Goal: Contribute content: Add original content to the website for others to see

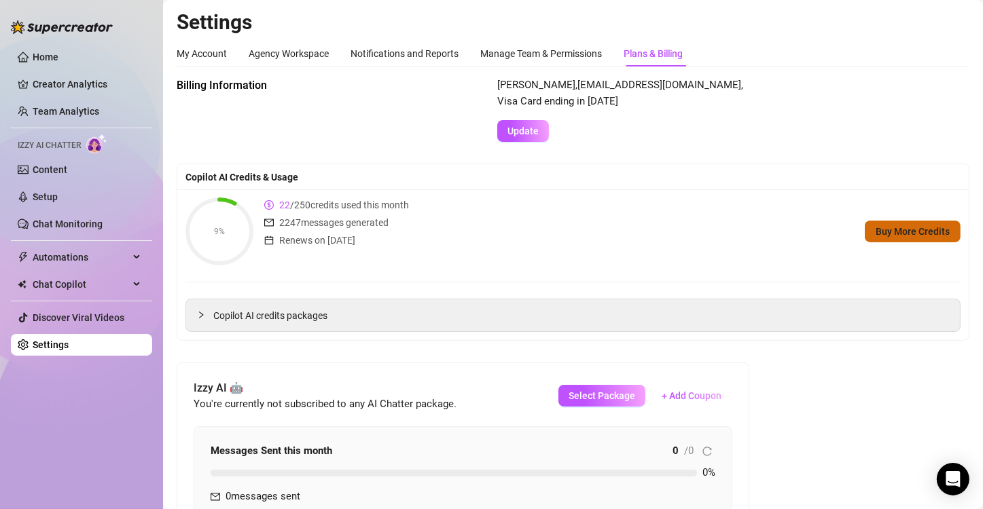
click at [890, 234] on span "Buy More Credits" at bounding box center [912, 231] width 74 height 11
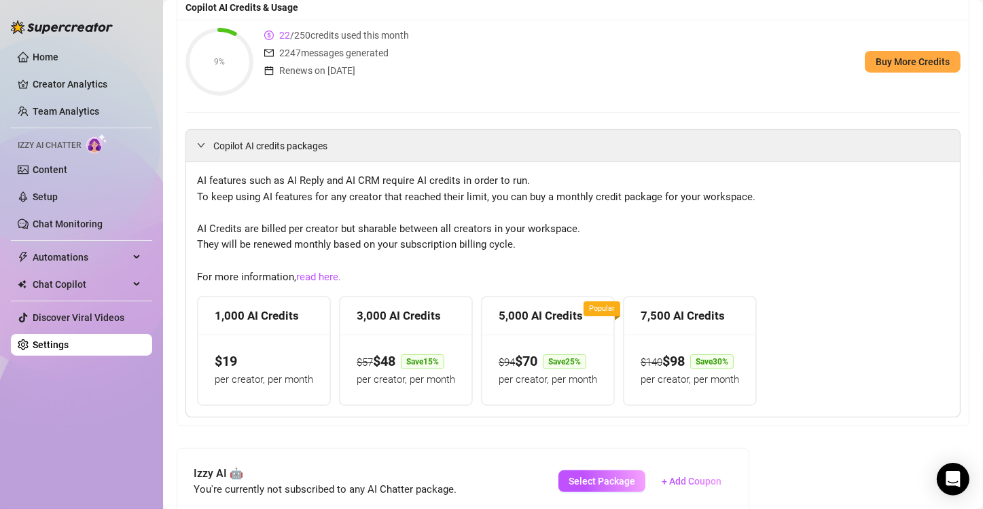
scroll to position [187, 0]
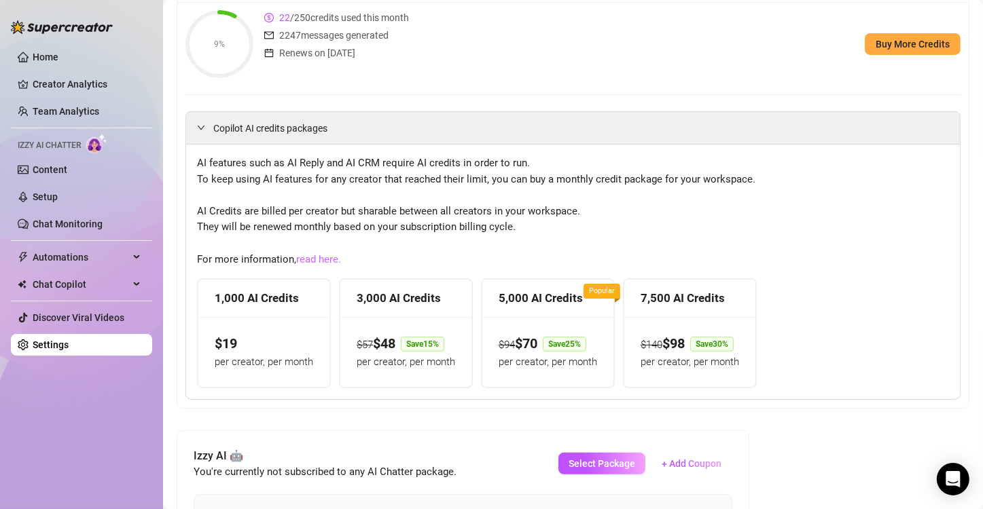
click at [332, 253] on link "read here." at bounding box center [318, 259] width 45 height 12
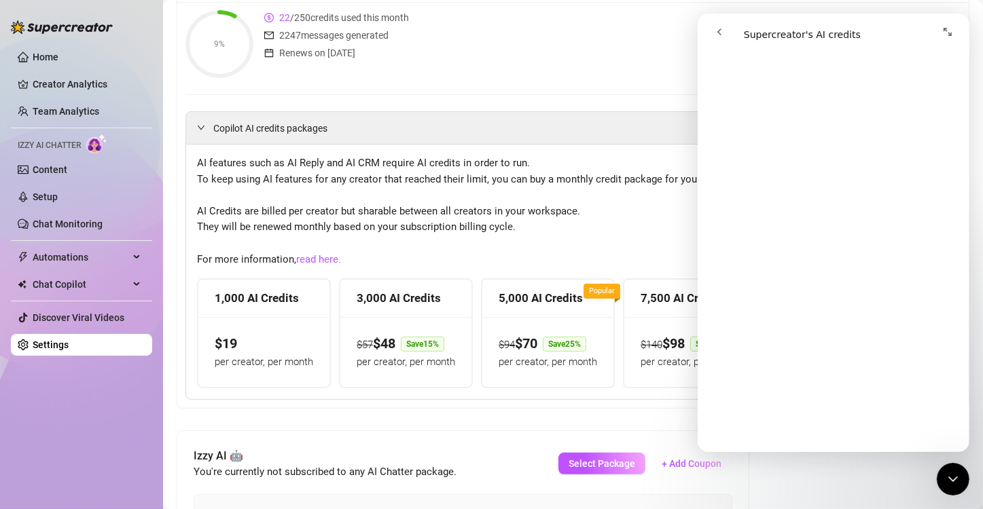
scroll to position [815, 0]
click at [773, 496] on div "Billing Information [PERSON_NAME] , [EMAIL_ADDRESS][DOMAIN_NAME] , Visa Card en…" at bounding box center [573, 512] width 792 height 1245
click at [723, 25] on button "go back" at bounding box center [718, 32] width 26 height 26
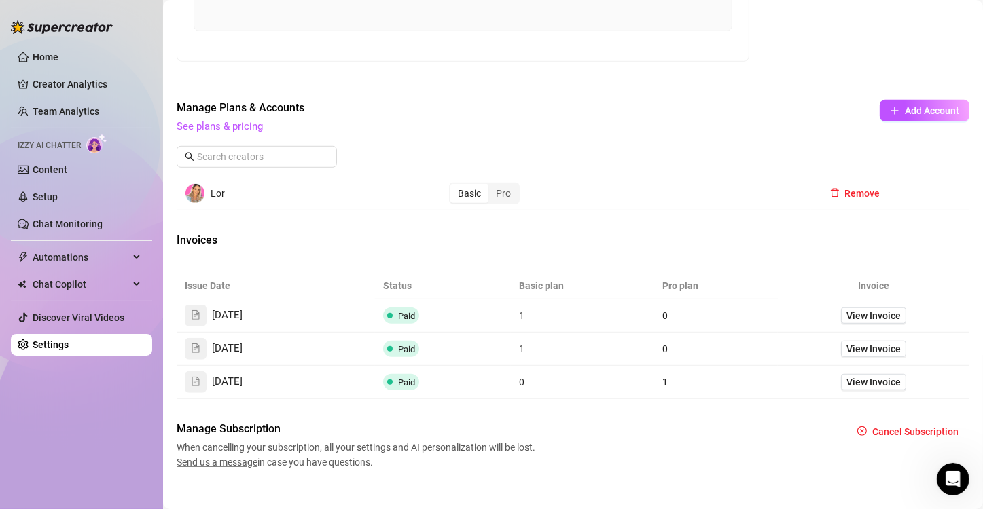
scroll to position [868, 0]
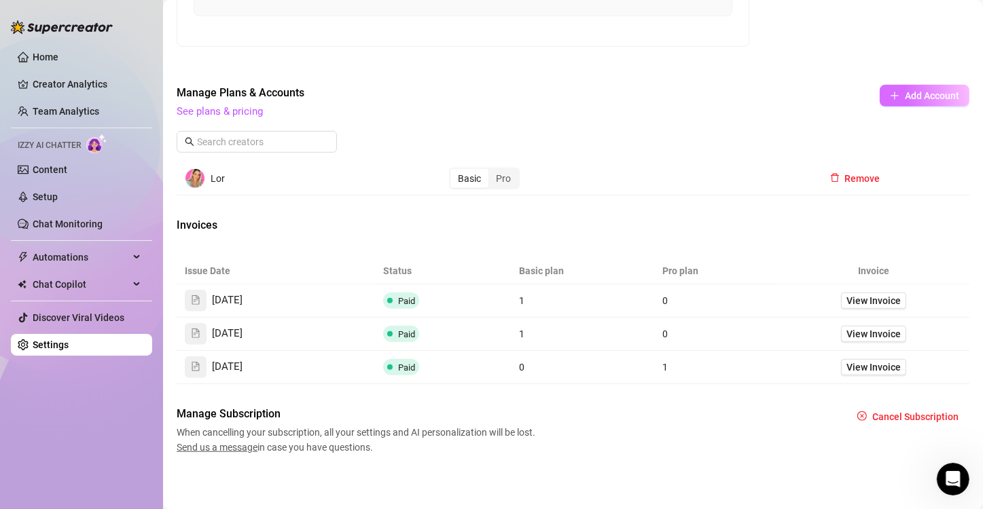
click at [910, 92] on span "Add Account" at bounding box center [931, 95] width 54 height 11
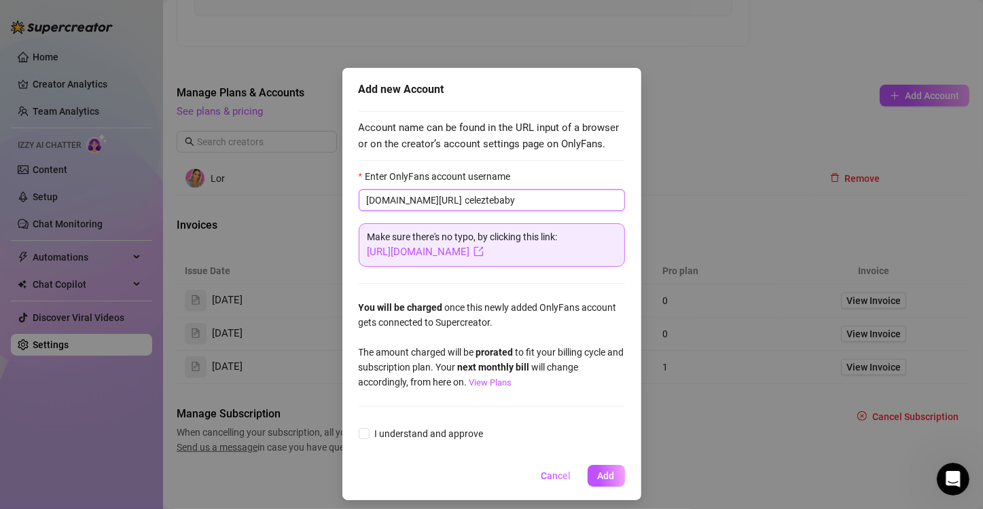
type input "celeztebaby"
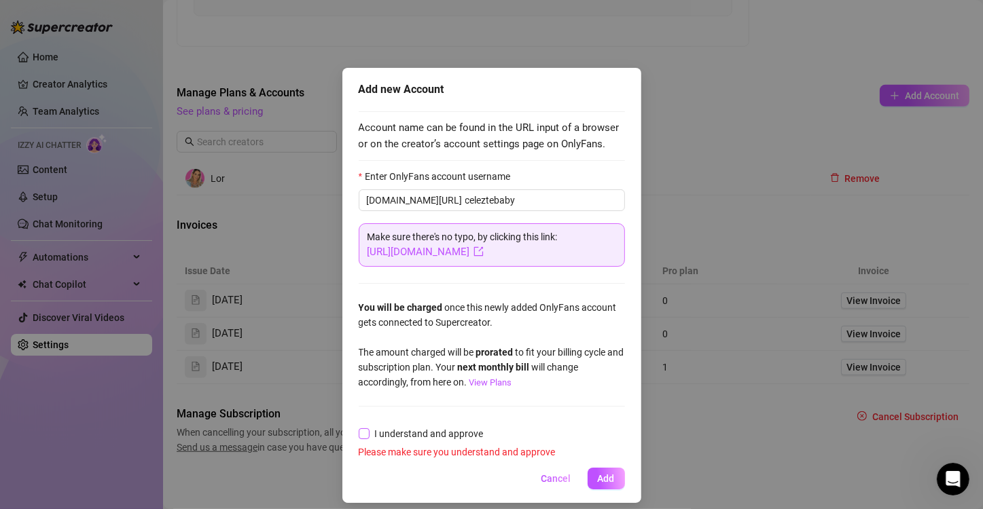
click at [359, 429] on input "I understand and approve" at bounding box center [364, 433] width 10 height 10
checkbox input "true"
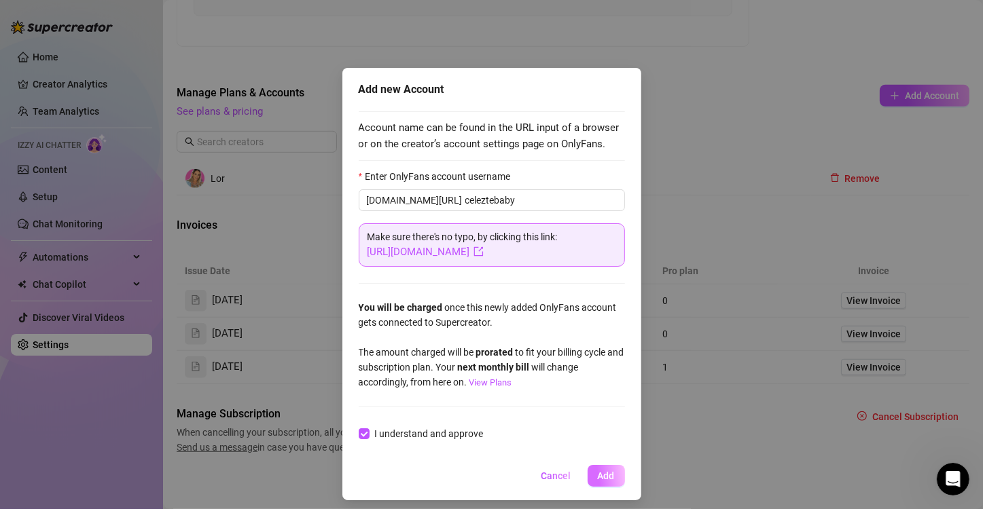
click at [602, 473] on span "Add" at bounding box center [606, 476] width 17 height 11
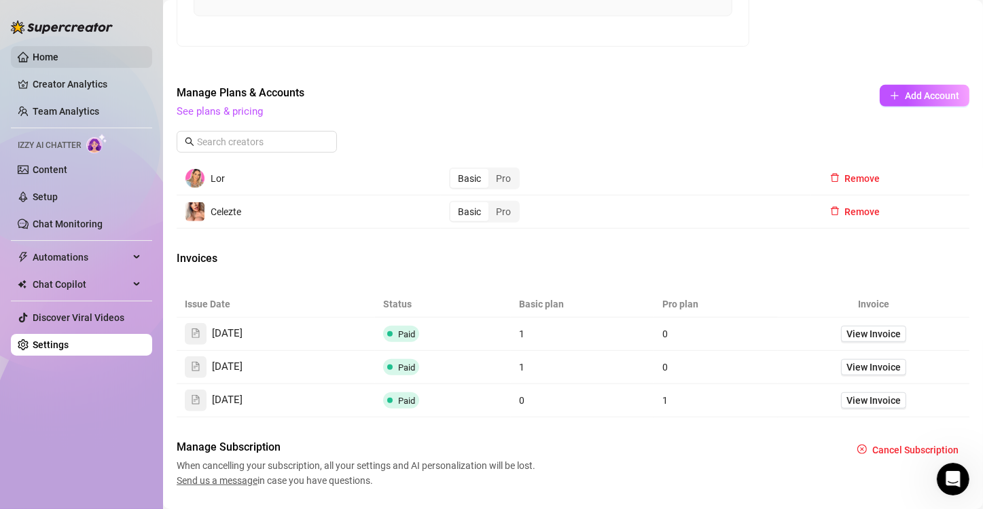
click at [56, 52] on link "Home" at bounding box center [46, 57] width 26 height 11
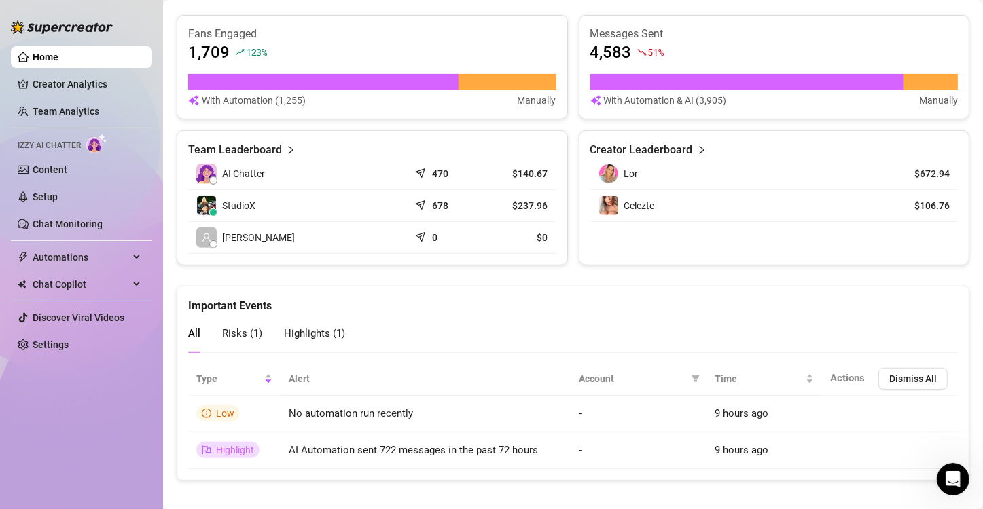
scroll to position [540, 0]
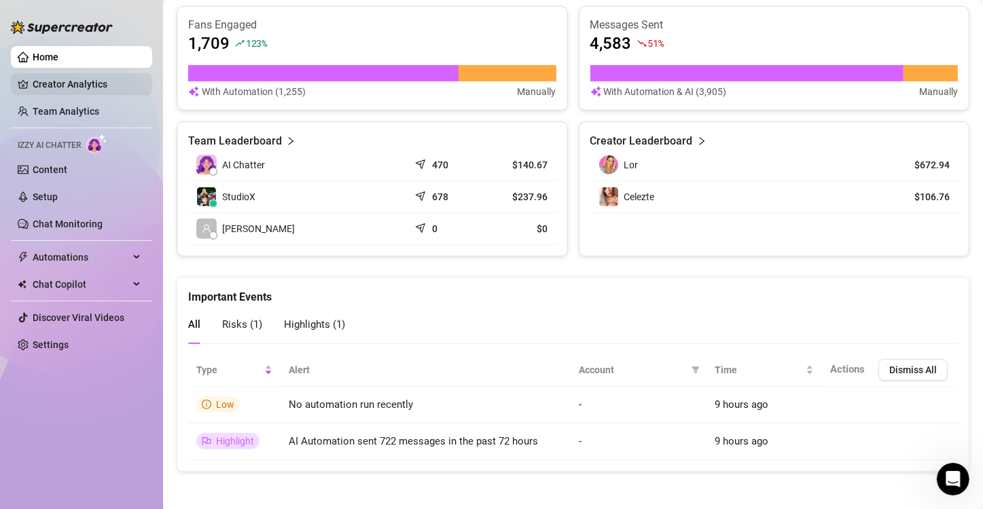
click at [89, 81] on link "Creator Analytics" at bounding box center [87, 84] width 109 height 22
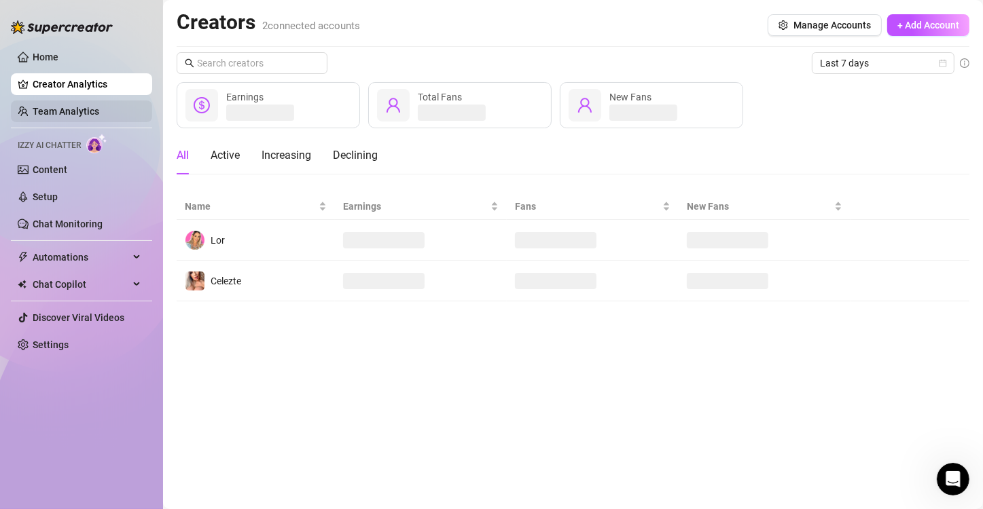
click at [88, 107] on link "Team Analytics" at bounding box center [66, 111] width 67 height 11
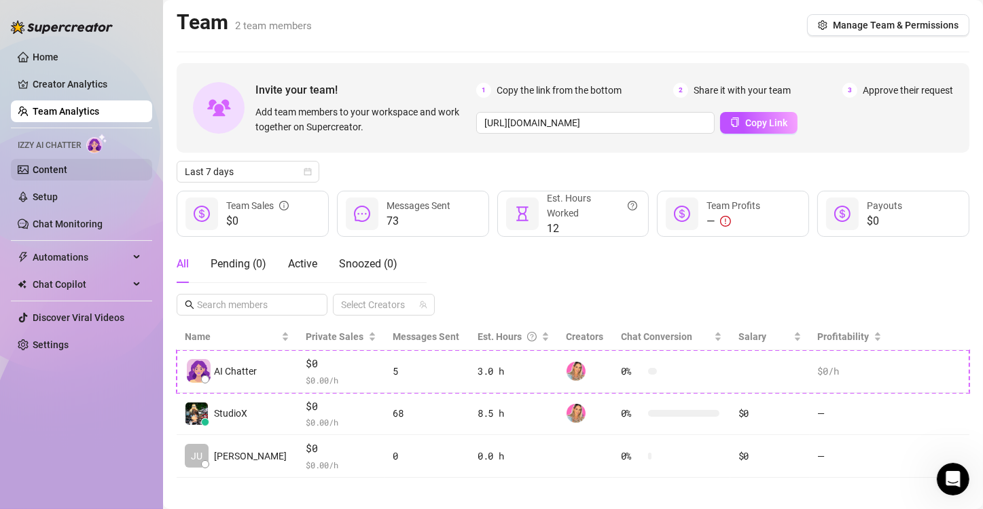
click at [55, 166] on link "Content" at bounding box center [50, 169] width 35 height 11
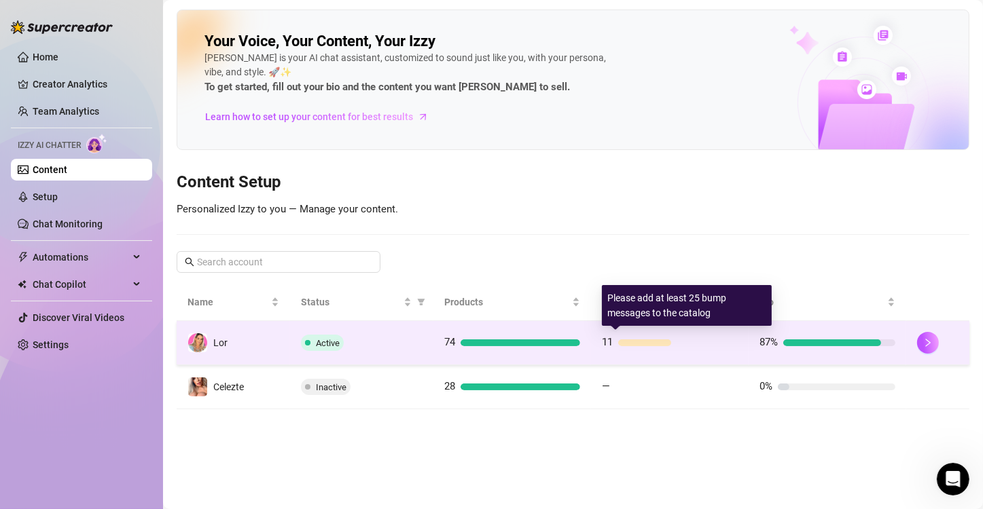
click at [638, 336] on div "11" at bounding box center [670, 343] width 136 height 16
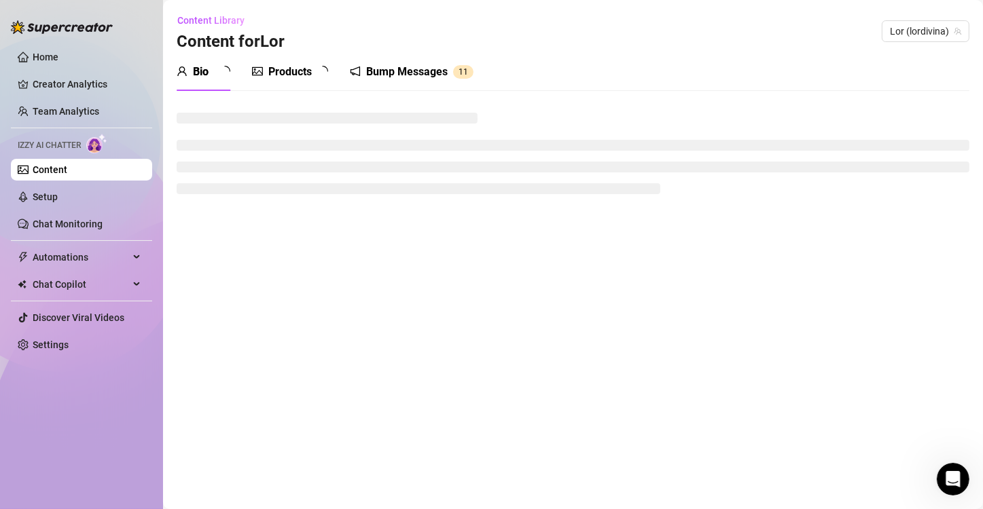
click at [427, 70] on div "Bump Messages" at bounding box center [406, 72] width 81 height 16
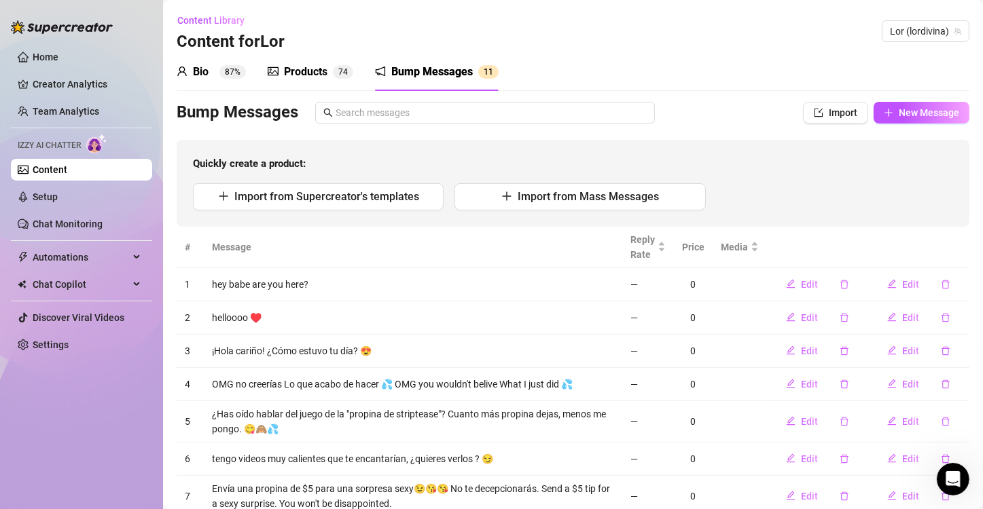
click at [427, 70] on div "Bump Messages" at bounding box center [431, 72] width 81 height 16
click at [839, 424] on icon "delete" at bounding box center [844, 422] width 10 height 10
click at [874, 388] on span "Yes" at bounding box center [872, 386] width 16 height 11
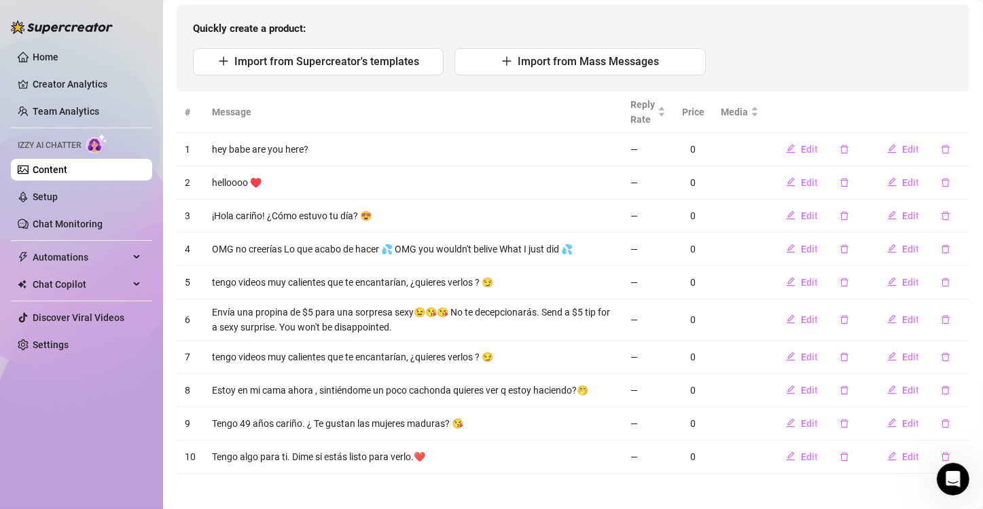
scroll to position [136, 0]
click at [839, 388] on icon "delete" at bounding box center [844, 390] width 10 height 10
click at [871, 354] on span "Yes" at bounding box center [872, 353] width 16 height 11
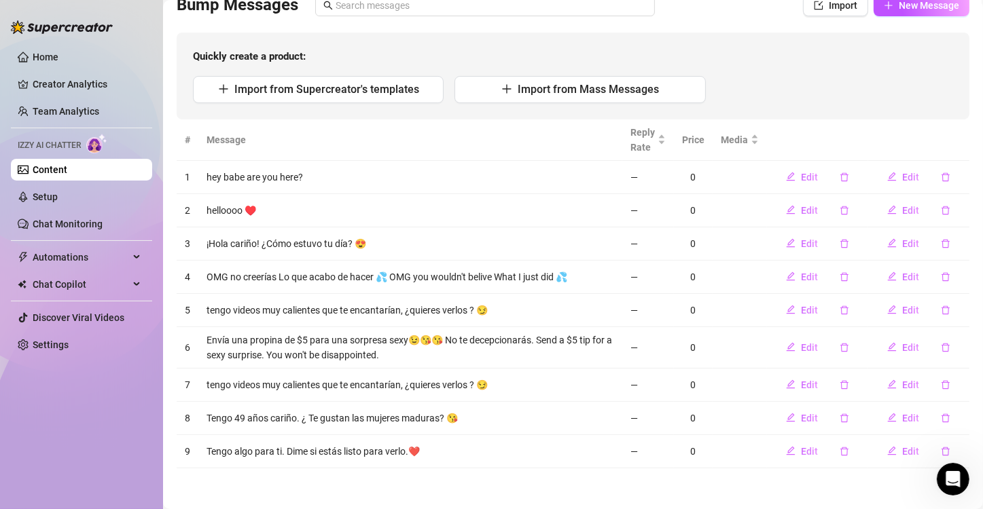
scroll to position [106, 0]
click at [840, 416] on icon "delete" at bounding box center [844, 419] width 8 height 9
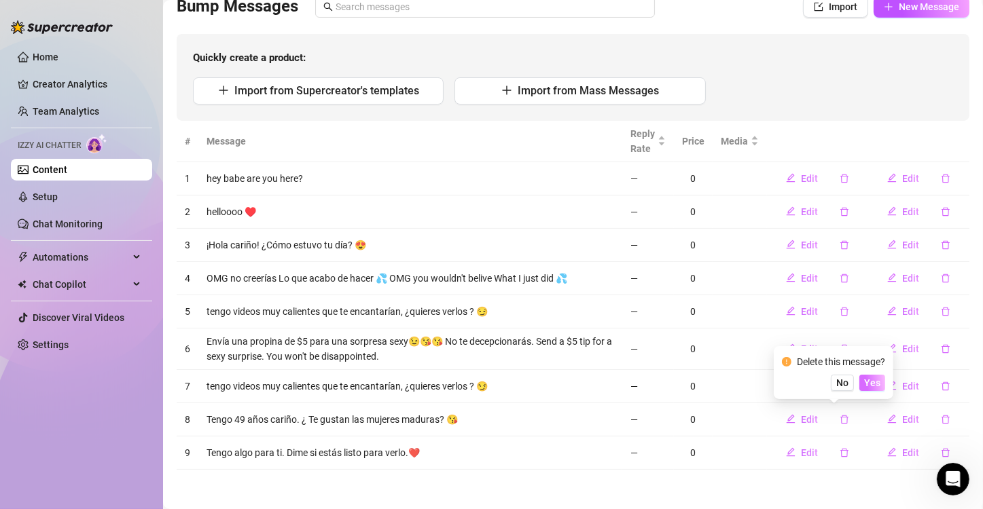
click at [871, 383] on span "Yes" at bounding box center [872, 383] width 16 height 11
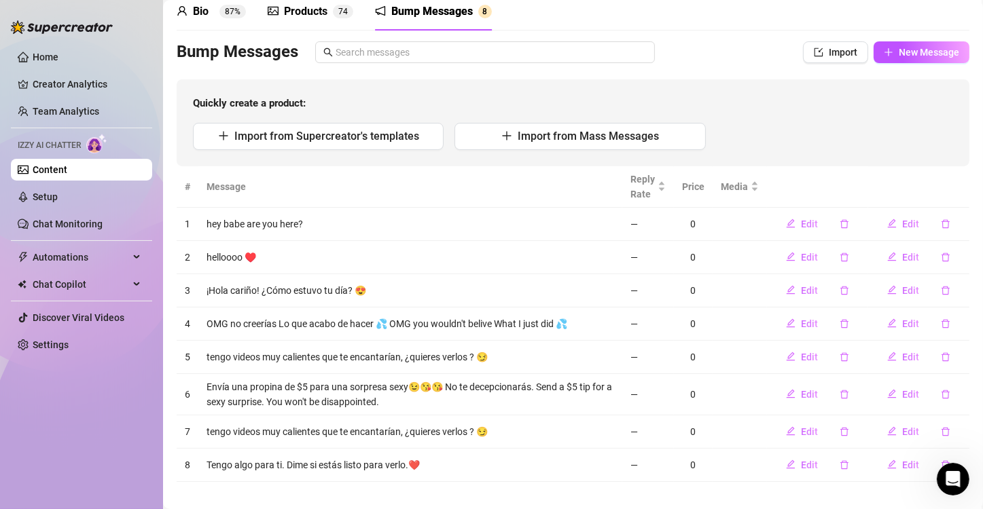
scroll to position [73, 0]
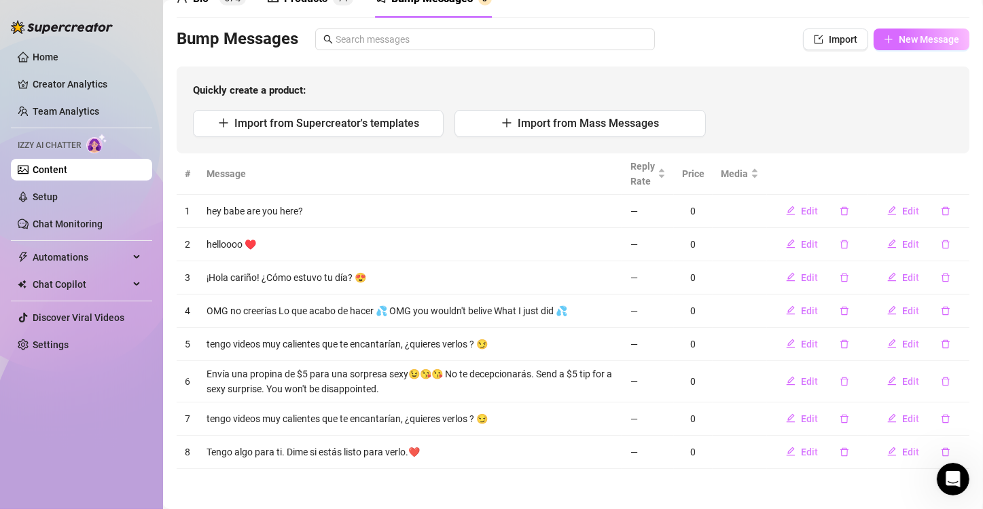
click at [946, 30] on button "New Message" at bounding box center [921, 40] width 96 height 22
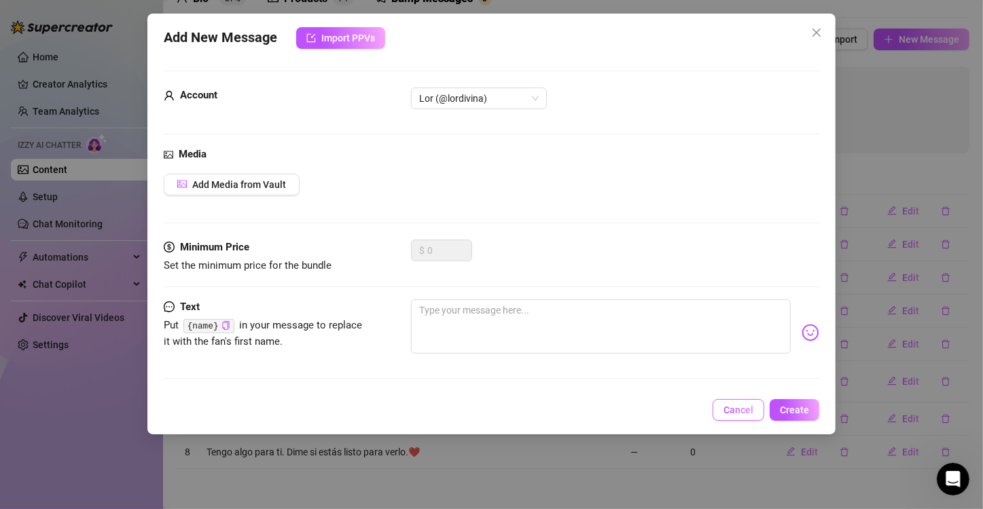
click at [737, 411] on span "Cancel" at bounding box center [738, 410] width 30 height 11
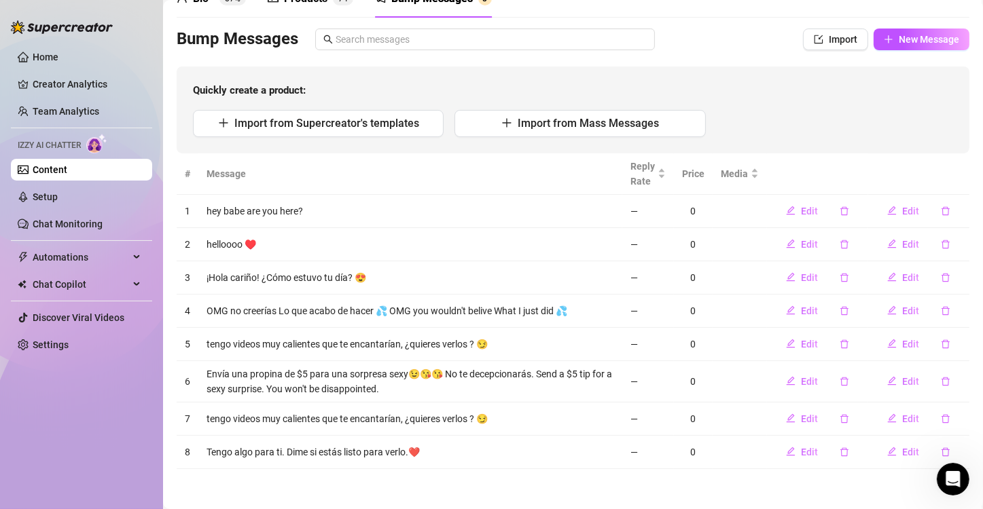
scroll to position [5, 0]
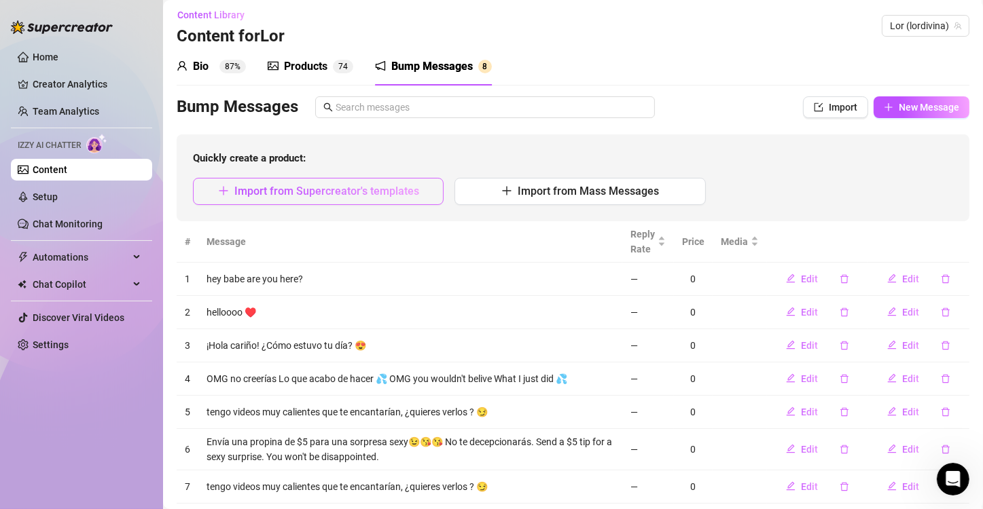
click at [415, 189] on span "Import from Supercreator's templates" at bounding box center [326, 191] width 185 height 13
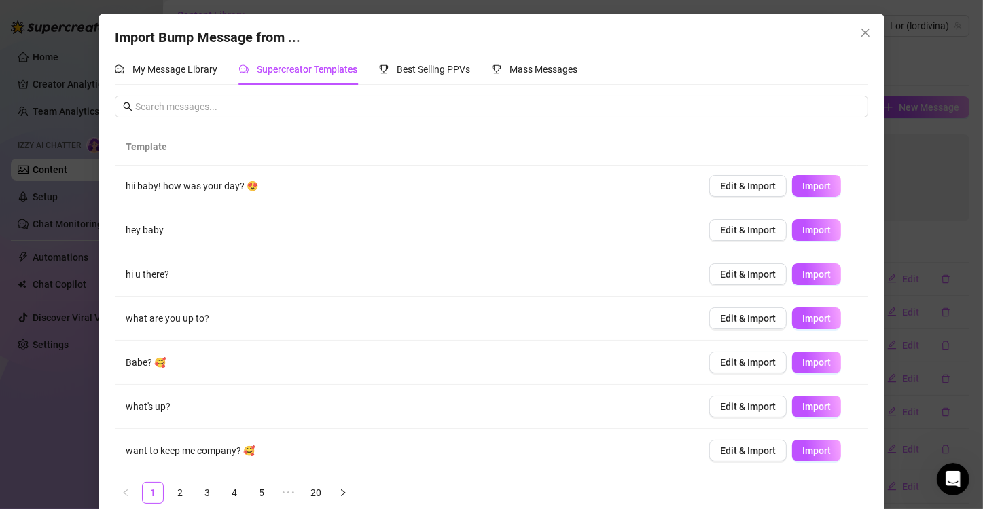
scroll to position [19, 0]
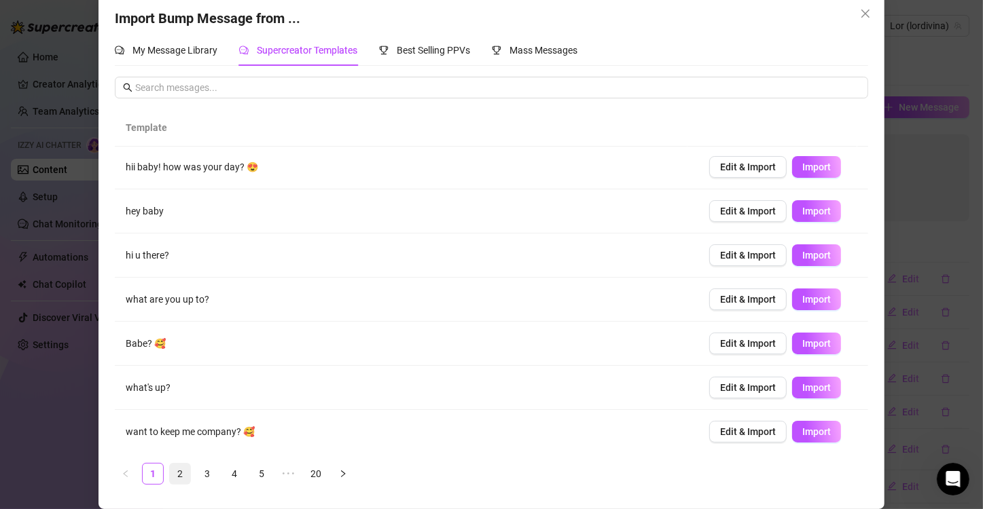
click at [173, 474] on link "2" at bounding box center [180, 474] width 20 height 20
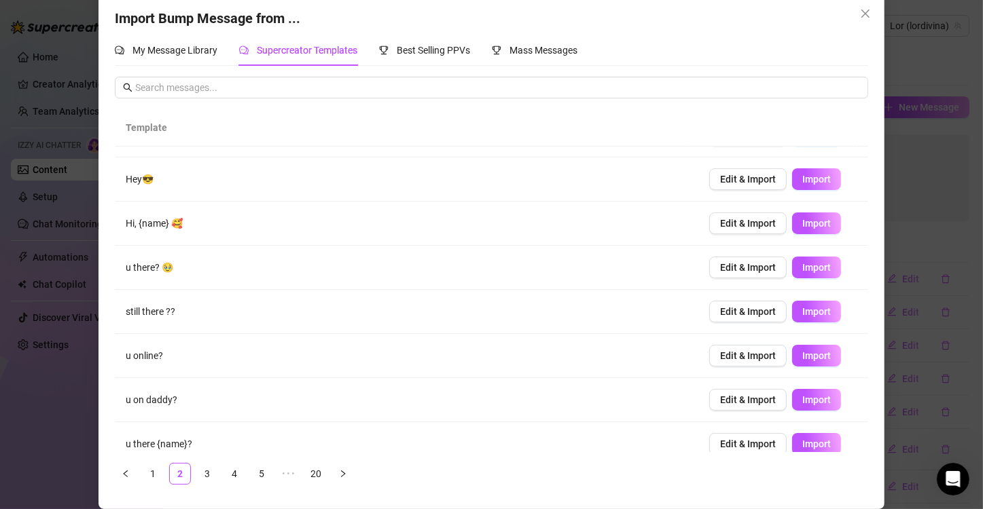
scroll to position [0, 0]
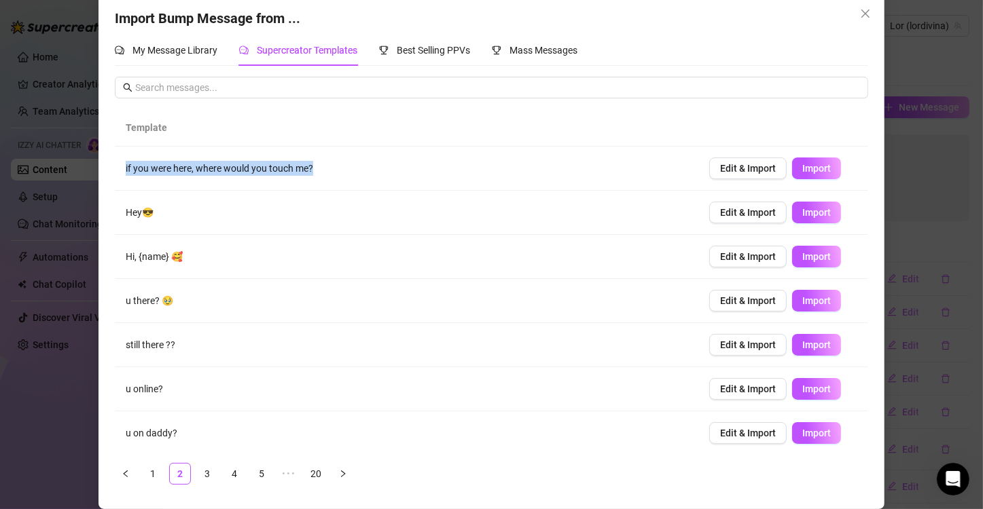
drag, startPoint x: 368, startPoint y: 172, endPoint x: 86, endPoint y: 168, distance: 281.8
click at [86, 168] on div "Import Bump Message from ... My Message Library Supercreator Templates Best Sel…" at bounding box center [491, 254] width 983 height 509
copy table "if you were here, where would you touch me?"
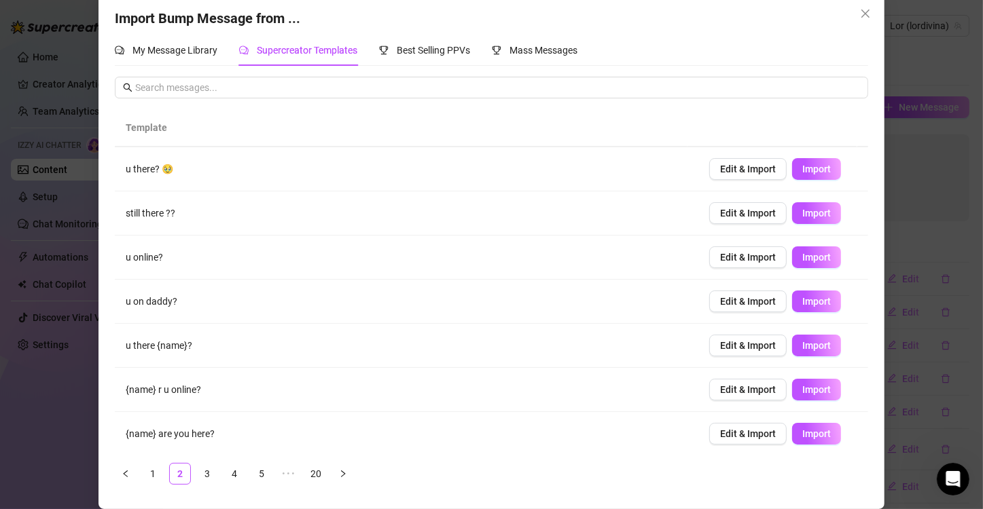
scroll to position [134, 0]
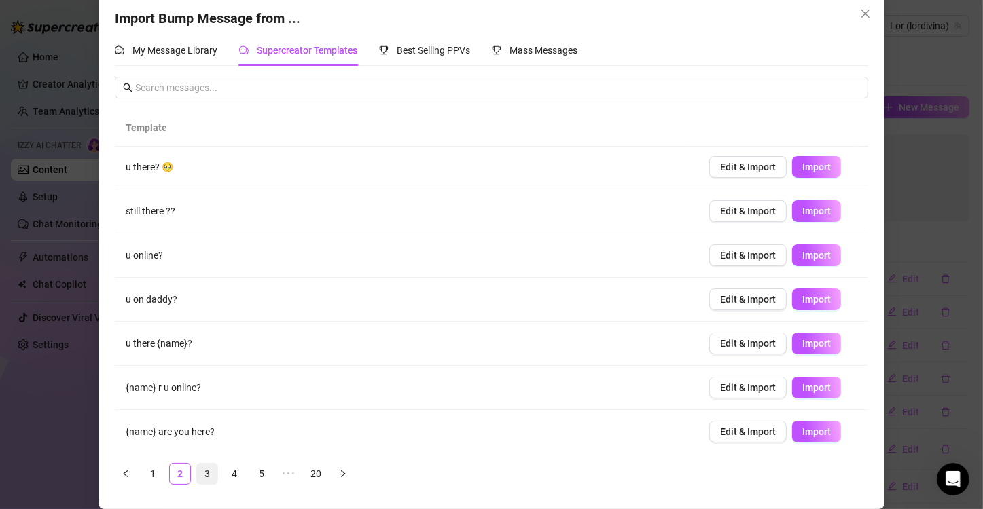
click at [204, 470] on link "3" at bounding box center [207, 474] width 20 height 20
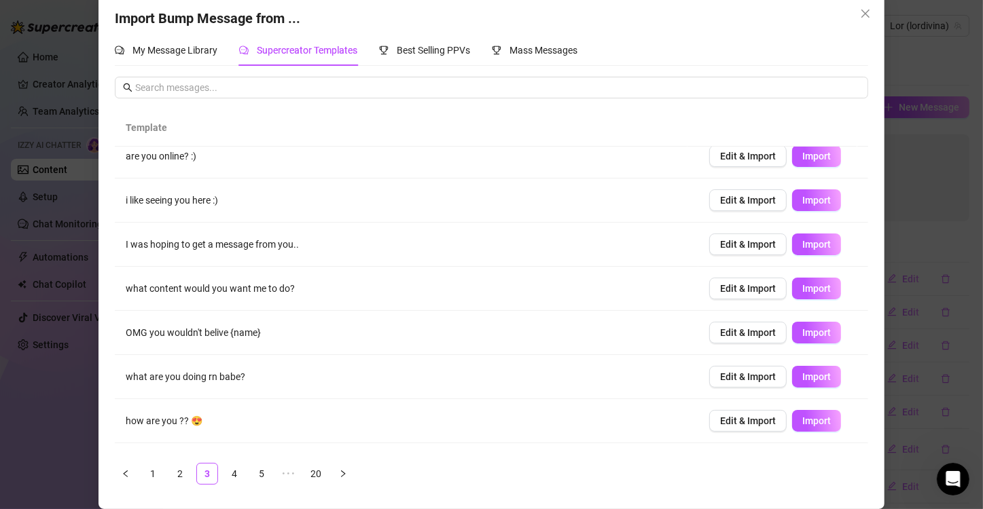
scroll to position [0, 0]
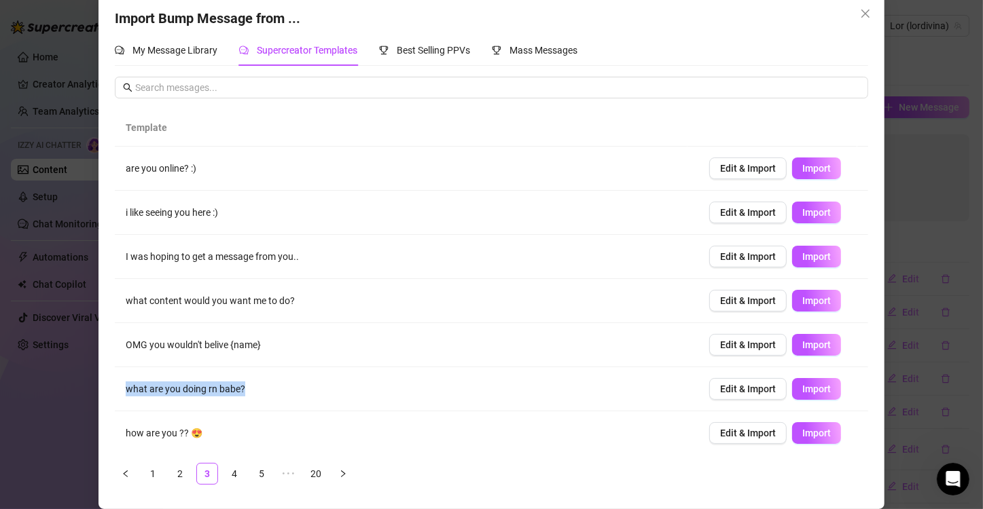
drag, startPoint x: 297, startPoint y: 393, endPoint x: 114, endPoint y: 386, distance: 183.5
click at [115, 386] on td "what are you doing rn babe?" at bounding box center [407, 389] width 584 height 44
copy td "what are you doing rn babe?"
click at [751, 394] on span "Edit & Import" at bounding box center [748, 389] width 56 height 11
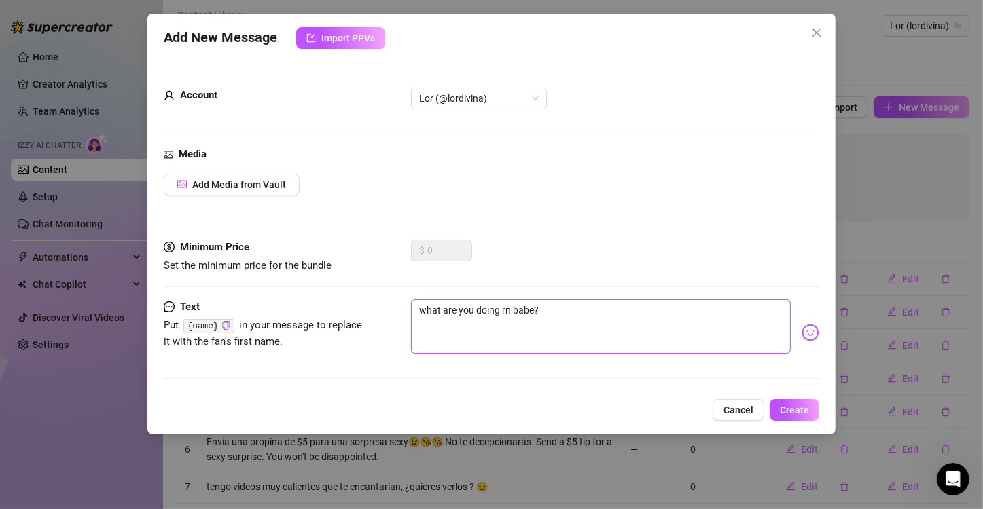
drag, startPoint x: 575, startPoint y: 312, endPoint x: 371, endPoint y: 302, distance: 204.0
click at [371, 302] on div "Text Put {name} in your message to replace it with the fan's first name. what a…" at bounding box center [491, 332] width 655 height 67
type textarea "W"
type textarea "Type your message here..."
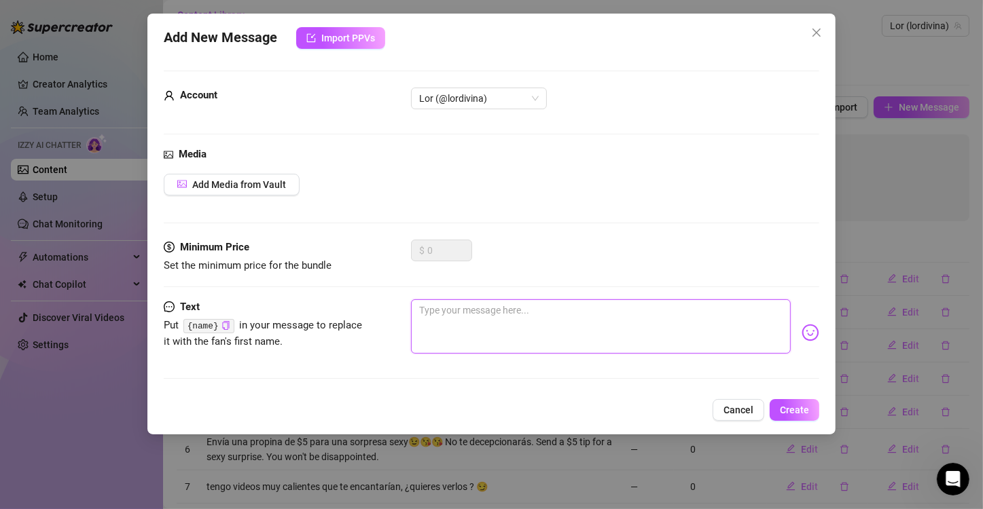
type textarea "Q"
type textarea "Qu"
type textarea "Que"
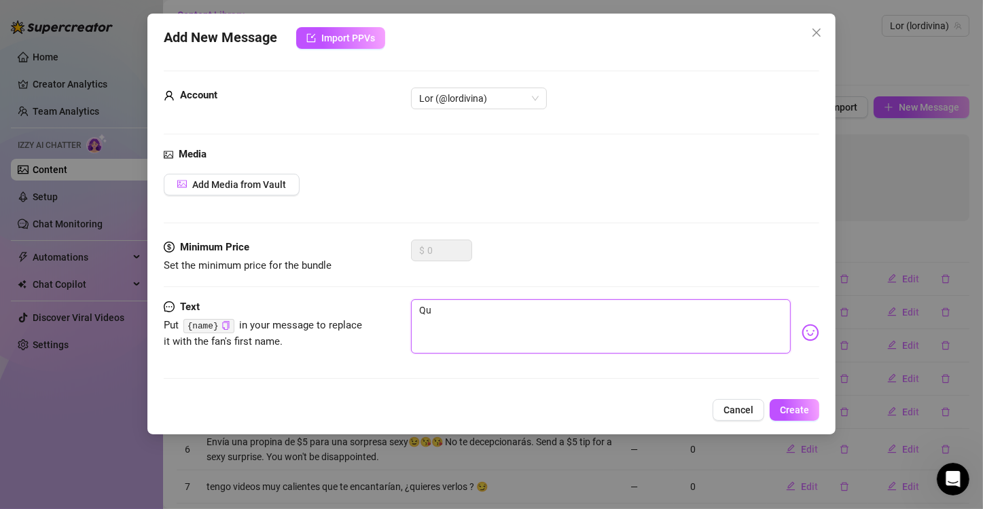
type textarea "Que"
type textarea "Que e"
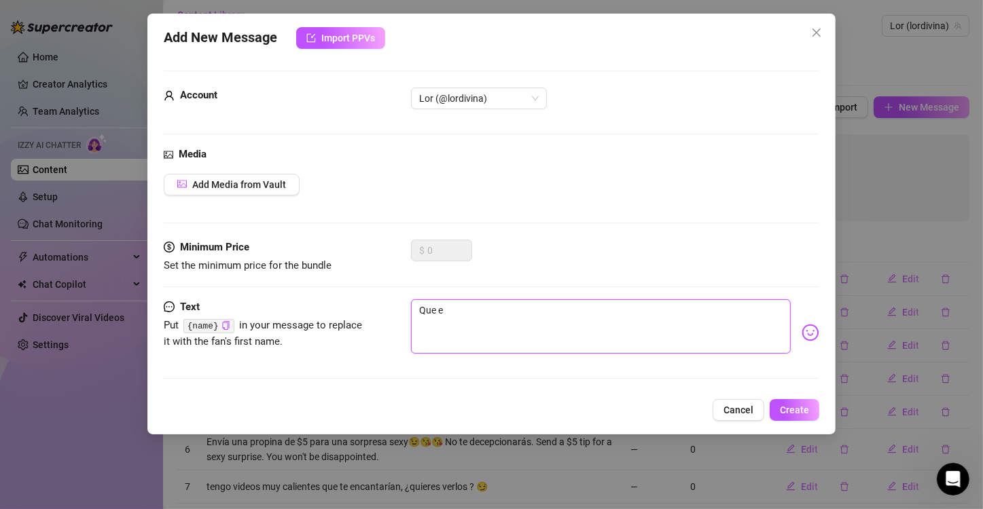
type textarea "Que es"
type textarea "Que est"
type textarea "Que esta"
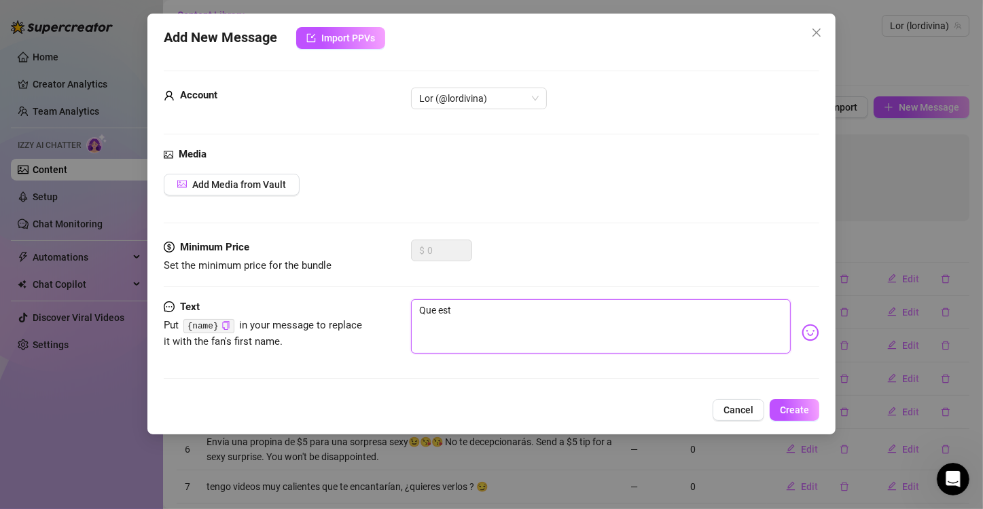
type textarea "Que esta"
type textarea "Que estas"
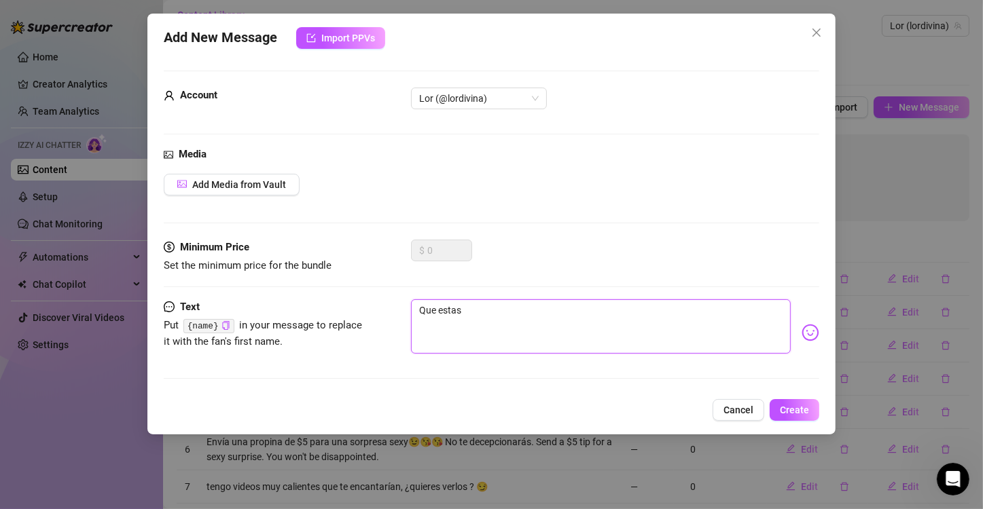
type textarea "Que estas h"
type textarea "Que estas ha"
type textarea "Que estas hac"
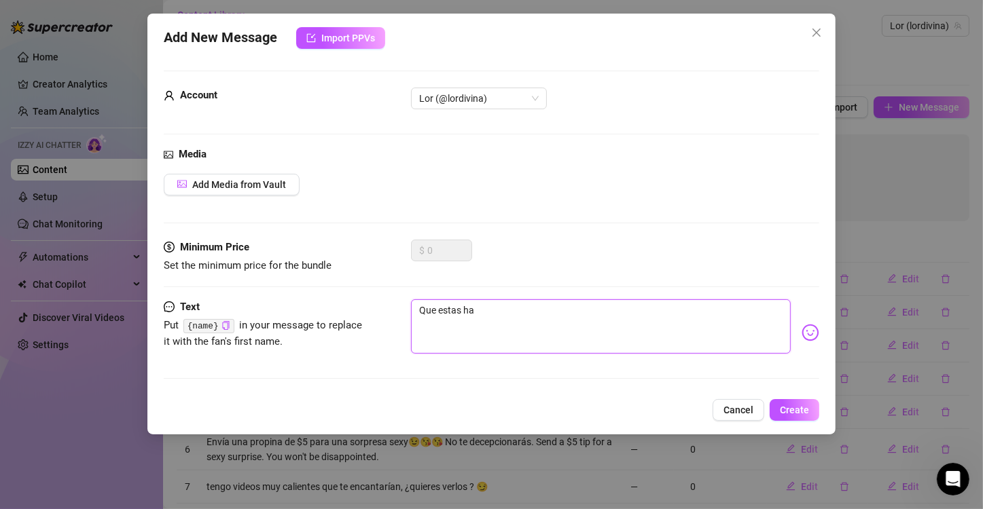
type textarea "Que estas hac"
type textarea "Que estas haci"
type textarea "Que estas hacie"
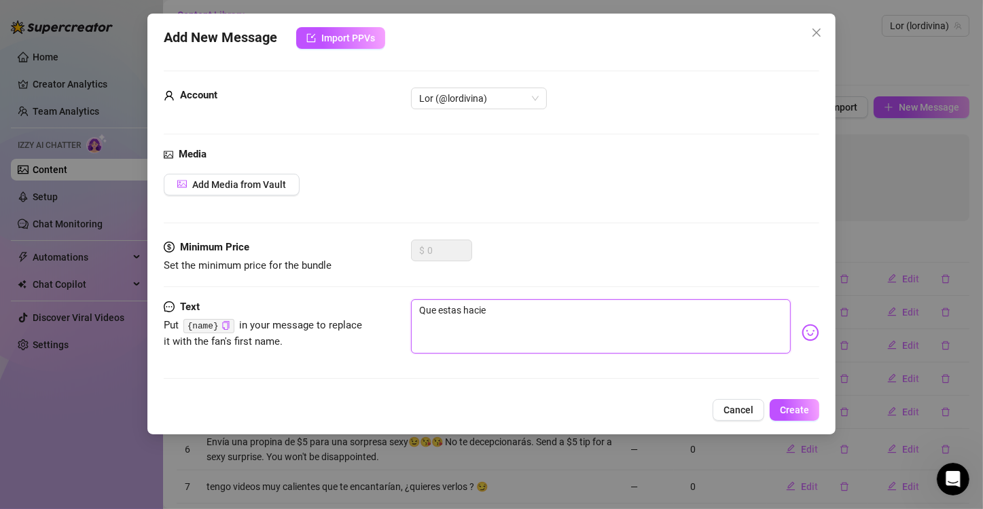
type textarea "Que estas hacien"
type textarea "Que estas haciend"
type textarea "Que estas haciendo"
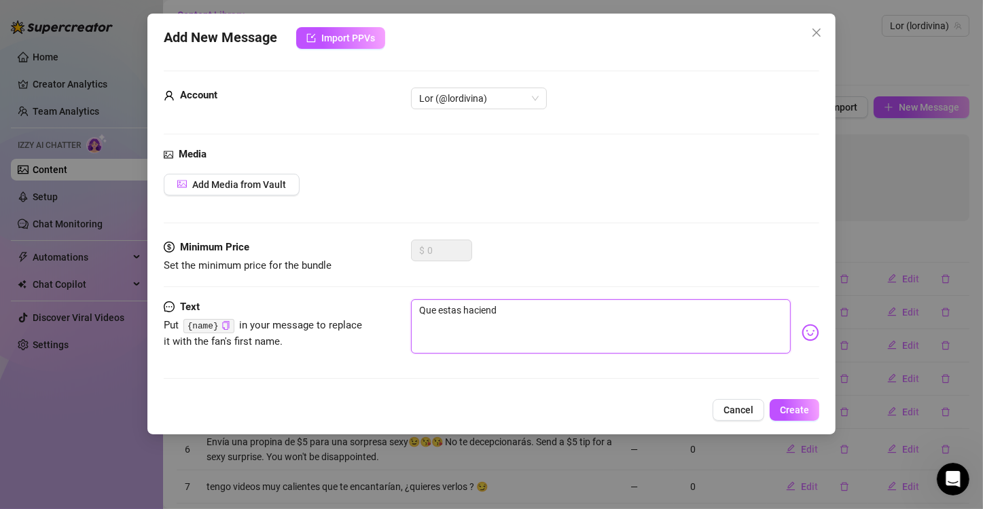
type textarea "Que estas haciendo"
type textarea "Que estas haciendo a"
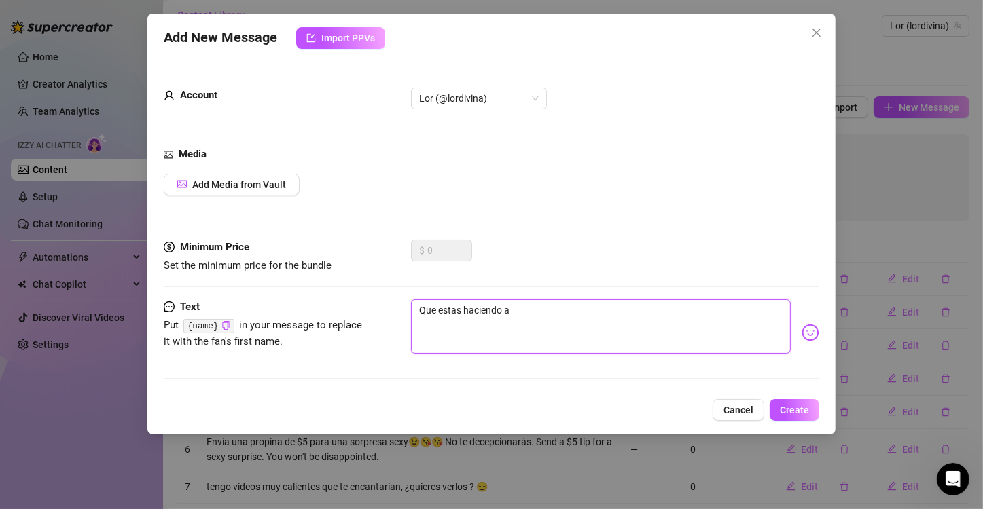
type textarea "Que estas haciendo ah"
type textarea "Que estas haciendo aho"
type textarea "Que estas haciendo ahor"
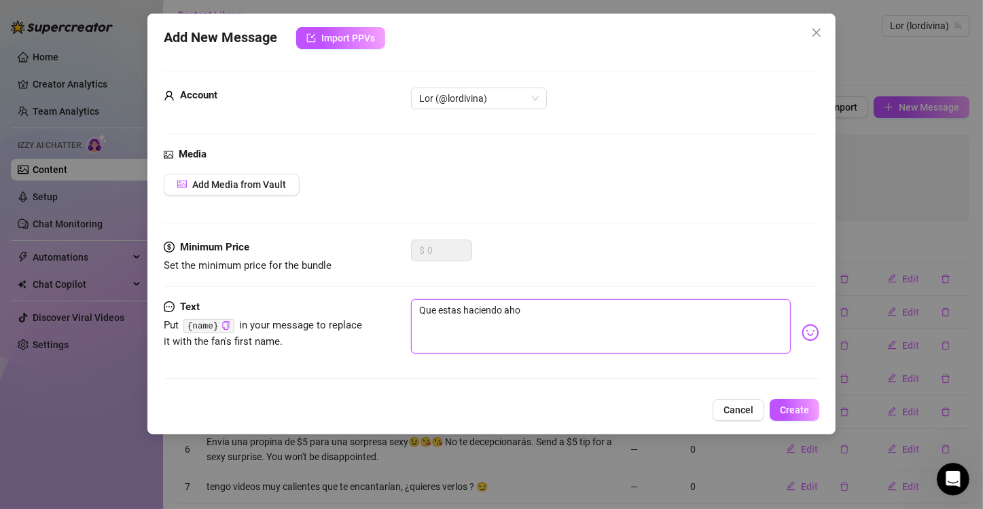
type textarea "Que estas haciendo ahor"
type textarea "Que estas haciendo ahora"
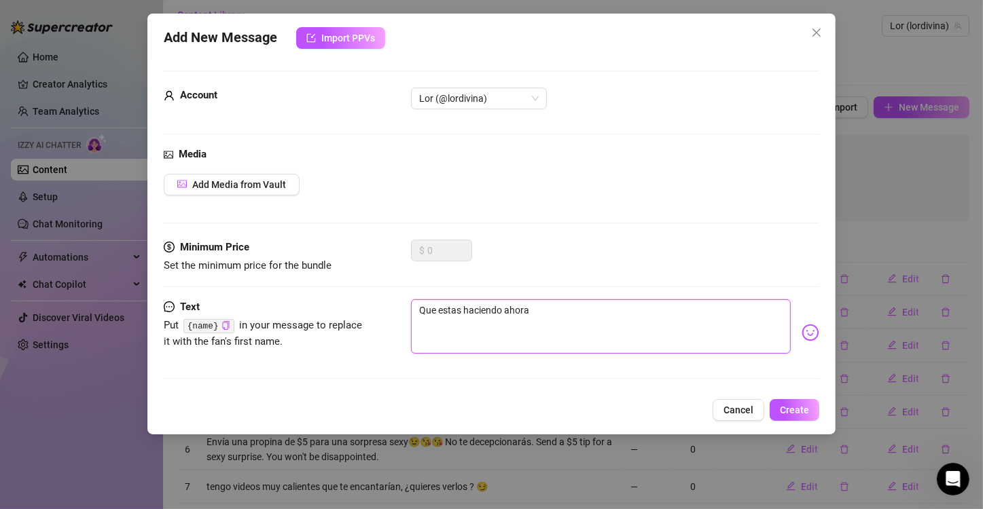
type textarea "Que estas haciendo ahora c"
type textarea "Que estas haciendo ahora ca"
type textarea "Que estas haciendo ahora car"
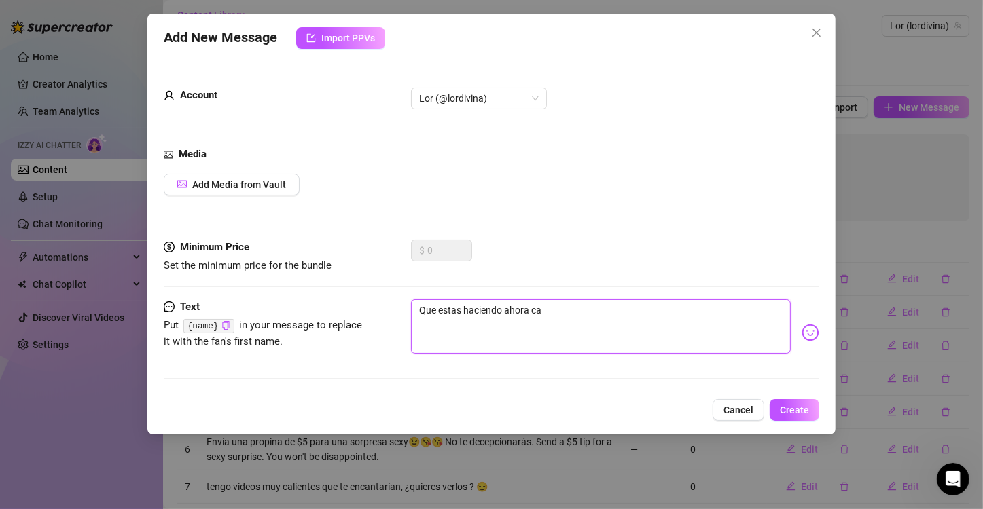
type textarea "Que estas haciendo ahora car"
type textarea "Que estas haciendo ahora cari"
type textarea "Que estas haciendo ahora cariñ"
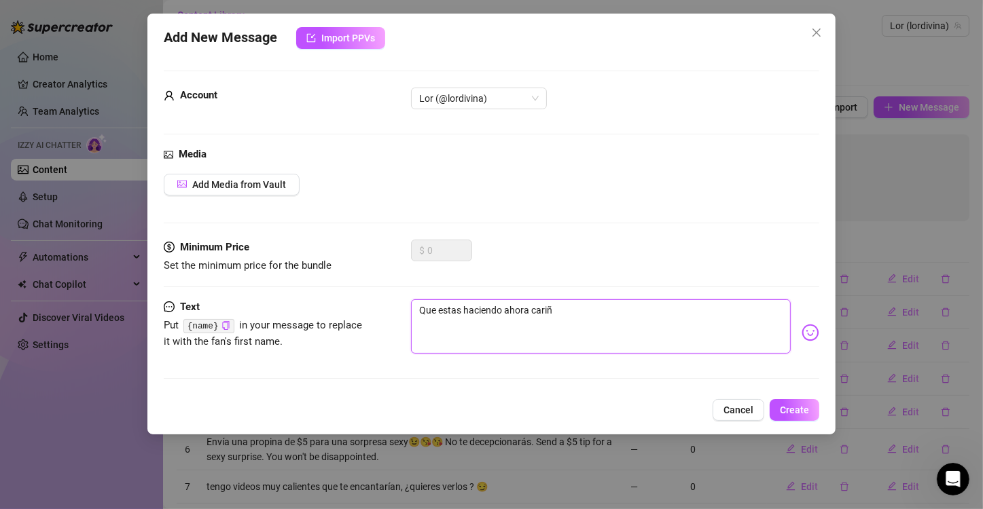
type textarea "Que estas haciendo ahora cariño"
type textarea "Que estas haciendo ahora cariño ?"
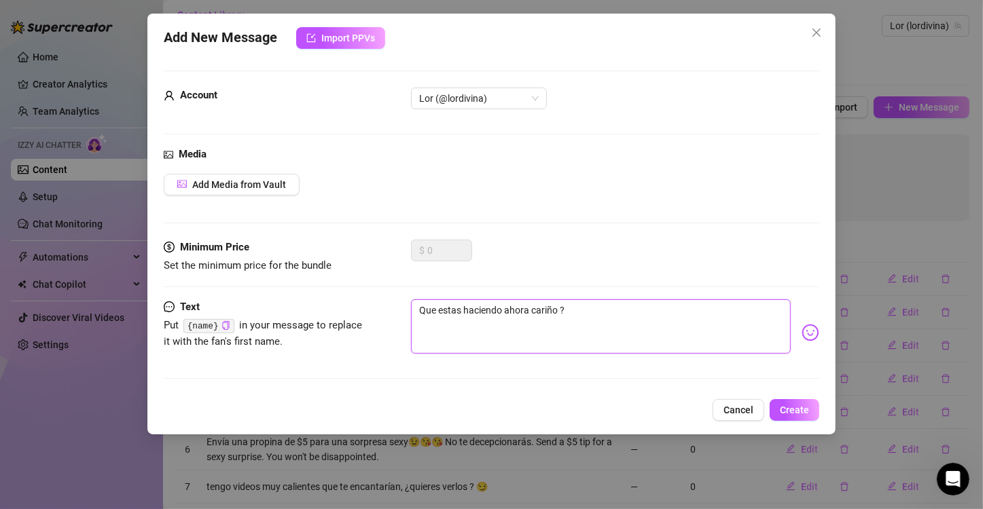
type textarea "Que estas haciendo ahora cariño ?"
click at [801, 333] on img at bounding box center [810, 333] width 18 height 18
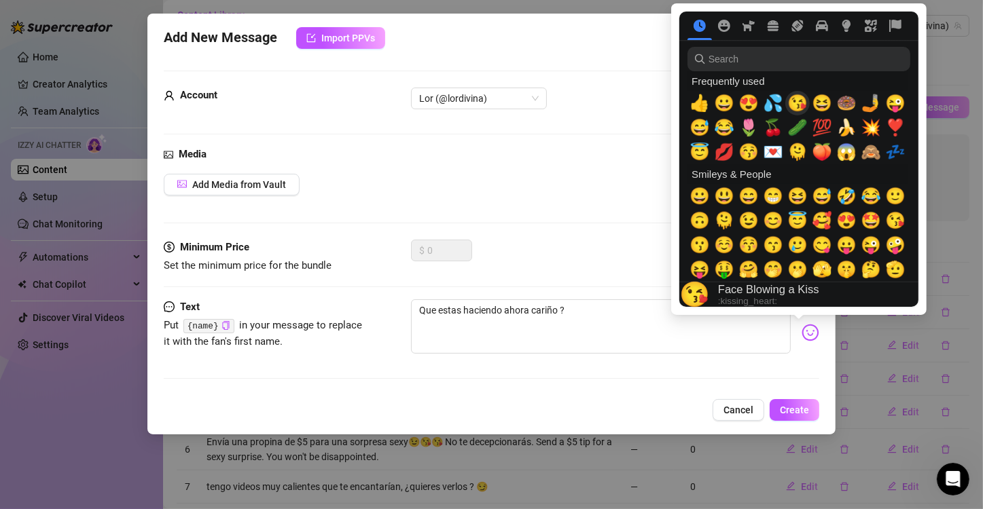
click at [803, 106] on span "😘" at bounding box center [797, 103] width 20 height 19
type textarea "Que estas haciendo ahora cariño ?😘"
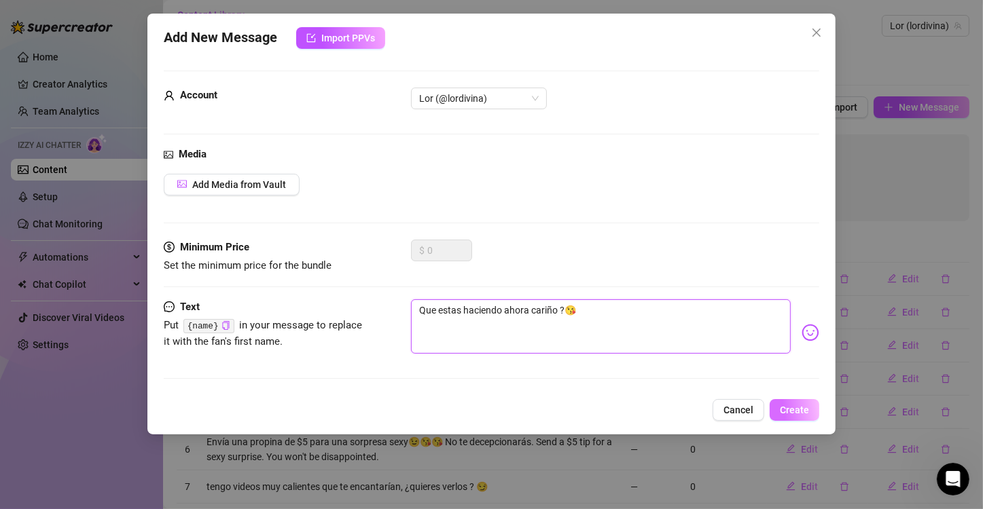
type textarea "Que estas haciendo ahora cariño ?😘"
click at [794, 416] on button "Create" at bounding box center [794, 410] width 50 height 22
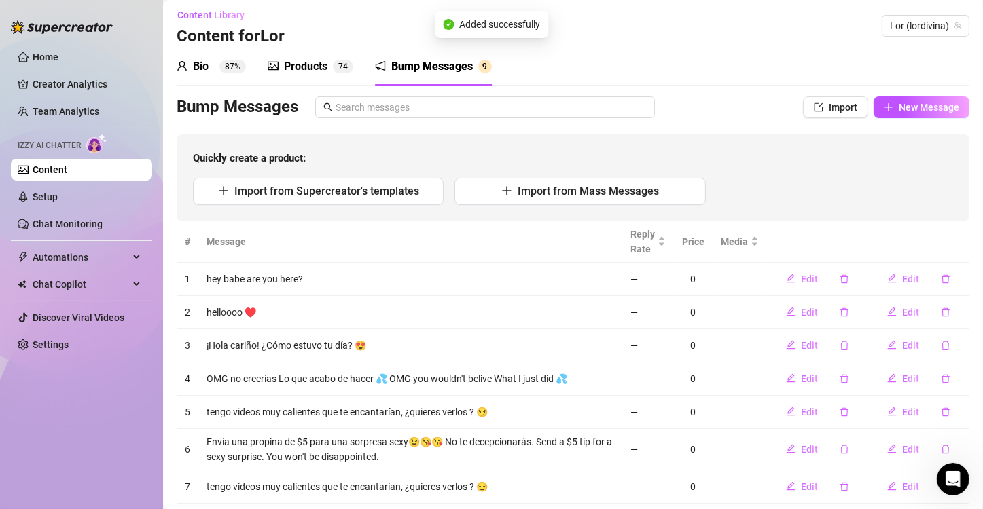
scroll to position [106, 0]
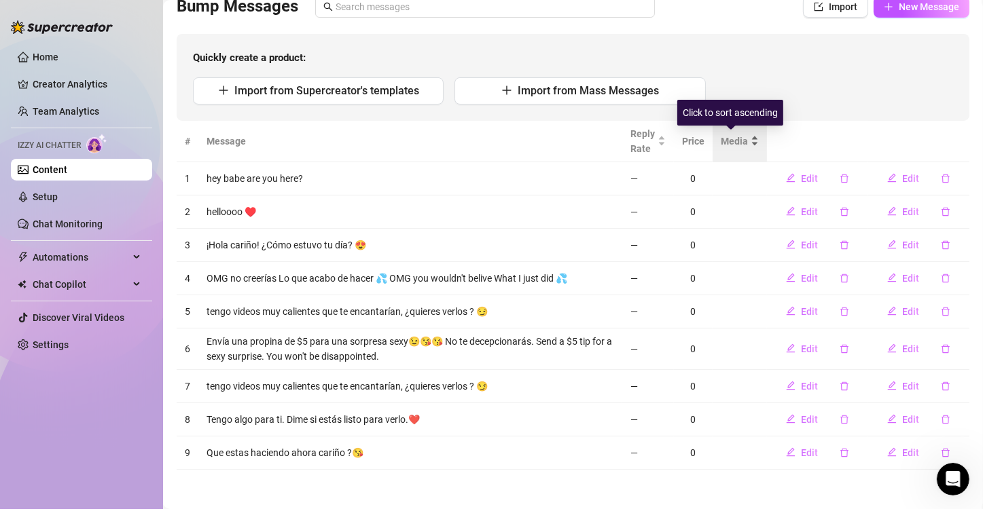
click at [743, 139] on div "Media" at bounding box center [739, 141] width 38 height 15
